Goal: Task Accomplishment & Management: Manage account settings

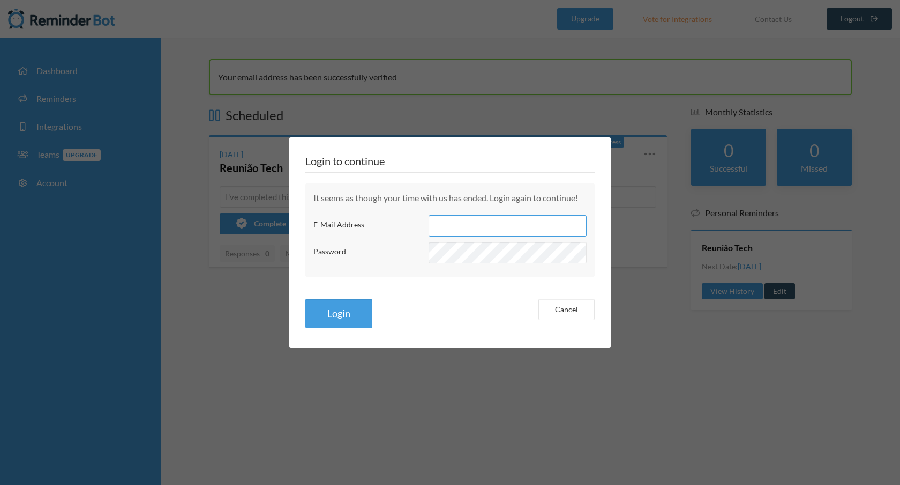
click at [455, 220] on input "E-Mail Address" at bounding box center [508, 225] width 158 height 21
type input "thiagosimoes1305@gmail.com"
click at [306, 299] on button "Login" at bounding box center [339, 313] width 67 height 29
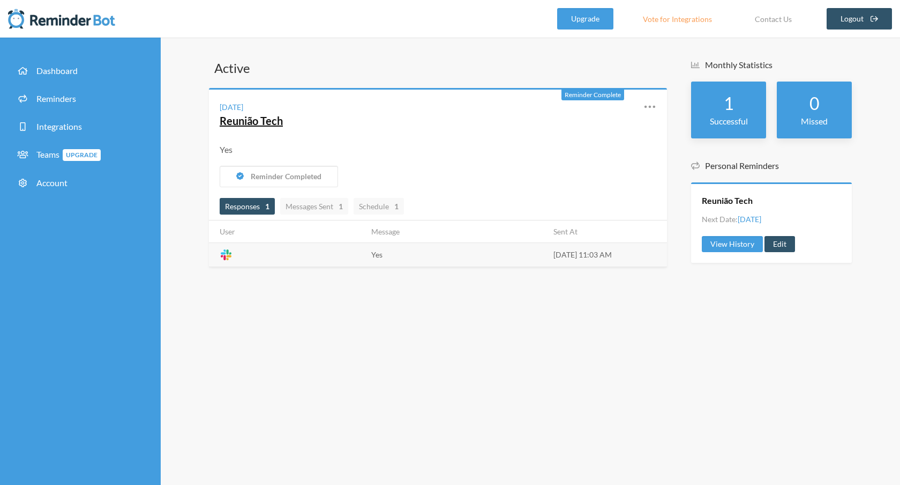
click at [256, 123] on link "Reunião Tech" at bounding box center [251, 120] width 63 height 13
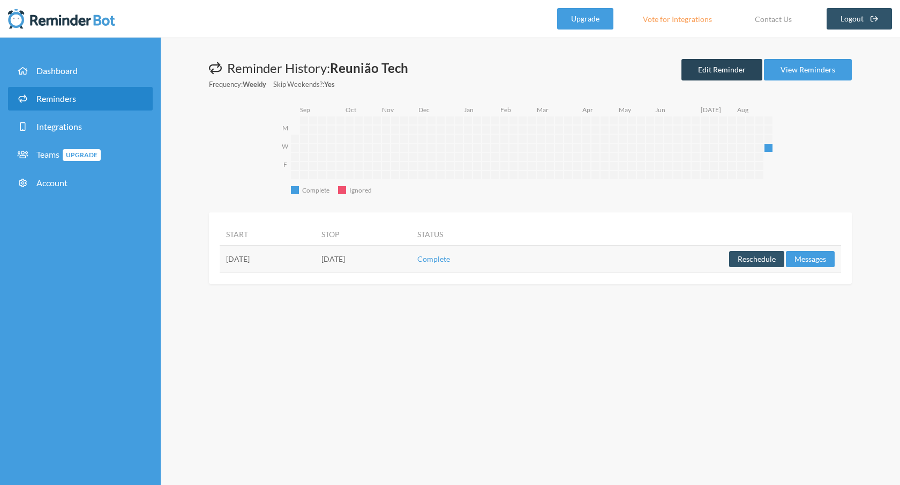
click at [712, 77] on link "Edit Reminder" at bounding box center [722, 69] width 81 height 21
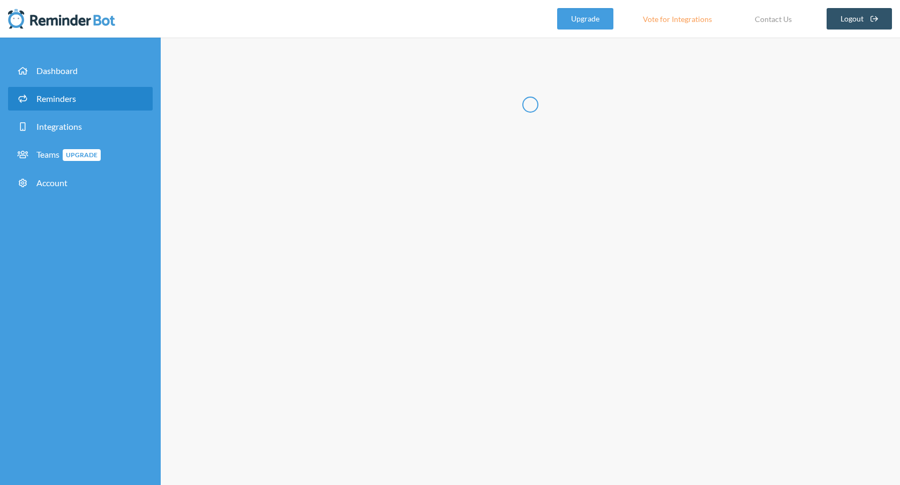
radio input "false"
radio input "true"
type input "Reunião Tech"
select select "11:00:00"
